Goal: Book appointment/travel/reservation

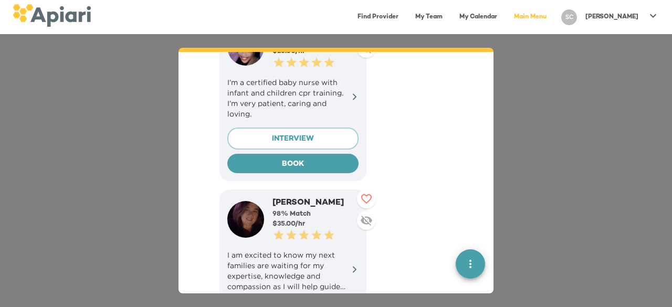
scroll to position [5400, 0]
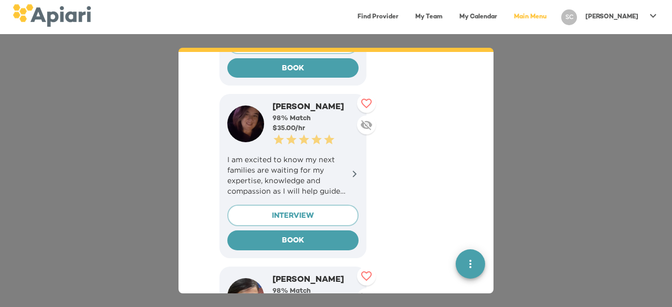
click at [250, 118] on img at bounding box center [245, 124] width 37 height 37
click at [288, 102] on div "[PERSON_NAME]" at bounding box center [316, 108] width 86 height 12
click at [349, 154] on p "I am excited to know my next families are waiting for my expertise, knowledge a…" at bounding box center [292, 175] width 131 height 42
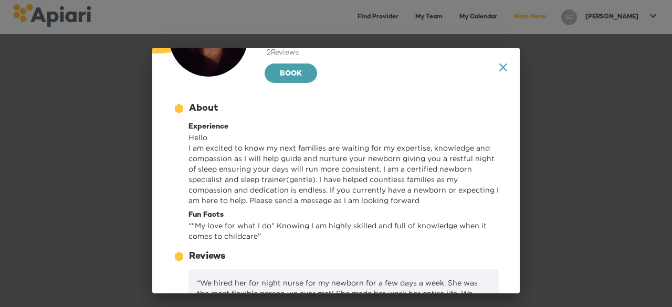
scroll to position [0, 0]
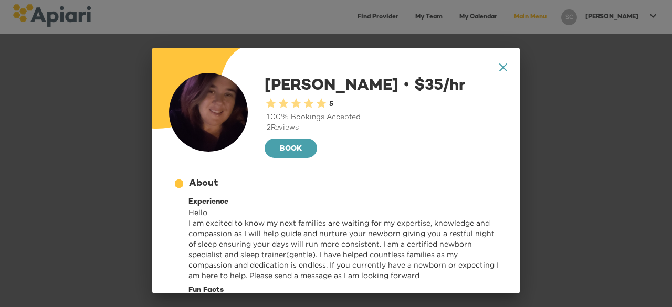
click at [494, 61] on div "A1D20667-DBDC-461F-895E-AC602C3246CF Created with sketchtool. A4A3651C-AC5F-40B…" at bounding box center [336, 171] width 368 height 246
click at [499, 67] on icon at bounding box center [503, 67] width 8 height 8
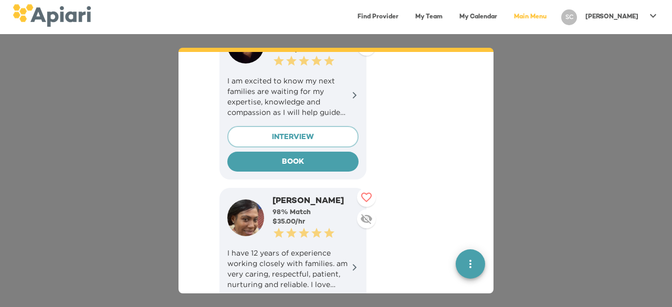
scroll to position [5631, 0]
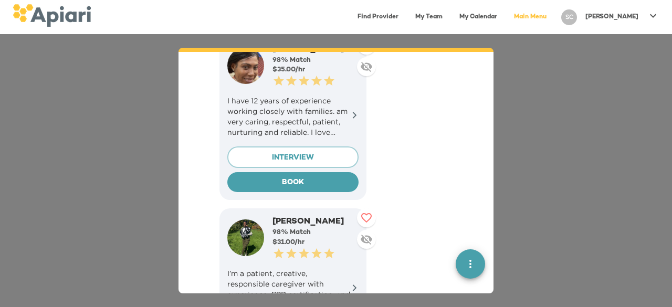
click at [342, 105] on p "I have 12 years of experience working closely with families. am very caring, re…" at bounding box center [292, 117] width 131 height 42
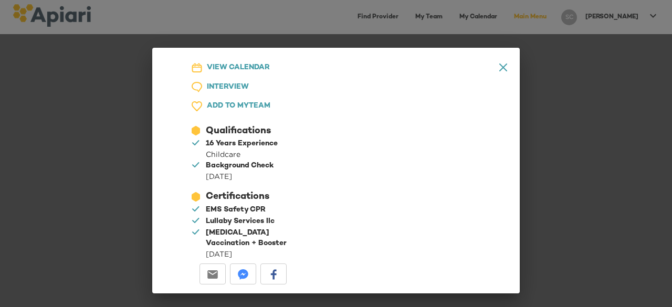
scroll to position [1153, 0]
click at [499, 69] on icon at bounding box center [503, 67] width 8 height 8
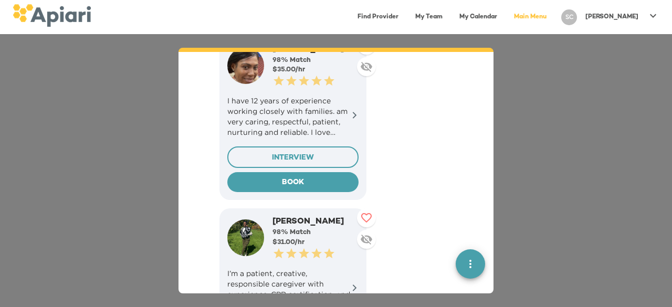
click at [342, 152] on span "INTERVIEW" at bounding box center [292, 158] width 113 height 13
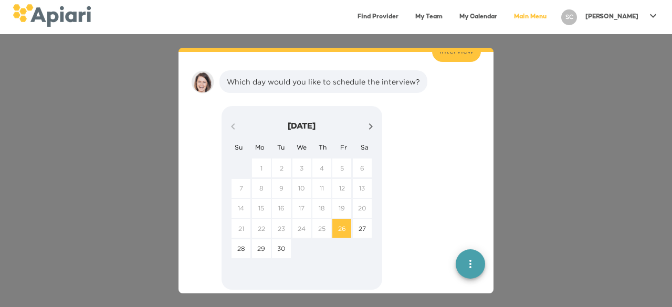
scroll to position [6462, 0]
click at [357, 223] on span "27" at bounding box center [362, 227] width 19 height 9
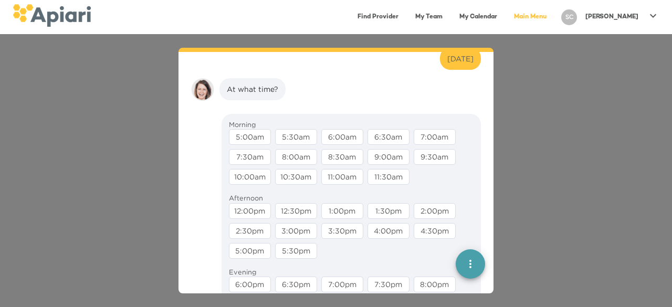
scroll to position [6528, 0]
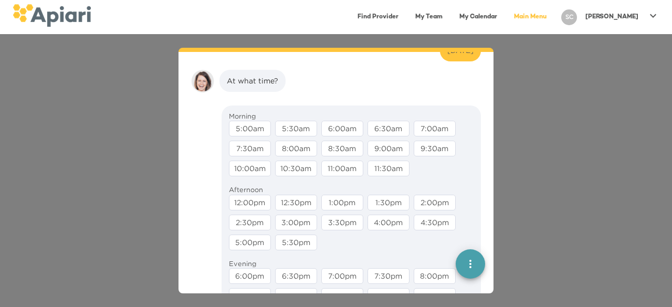
click at [257, 161] on div "10:00am" at bounding box center [250, 169] width 42 height 16
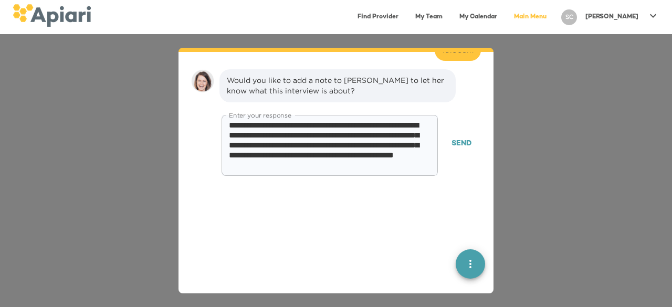
scroll to position [9, 0]
click at [461, 138] on span "Send" at bounding box center [462, 144] width 20 height 13
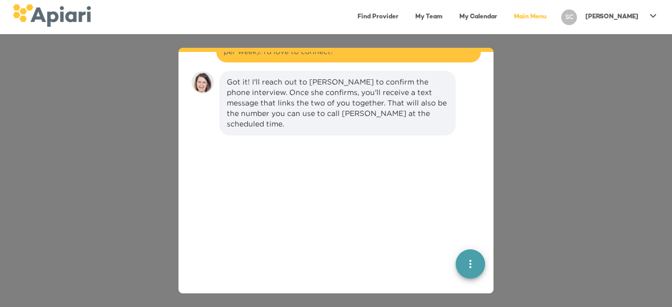
scroll to position [6698, 0]
